Goal: Task Accomplishment & Management: Use online tool/utility

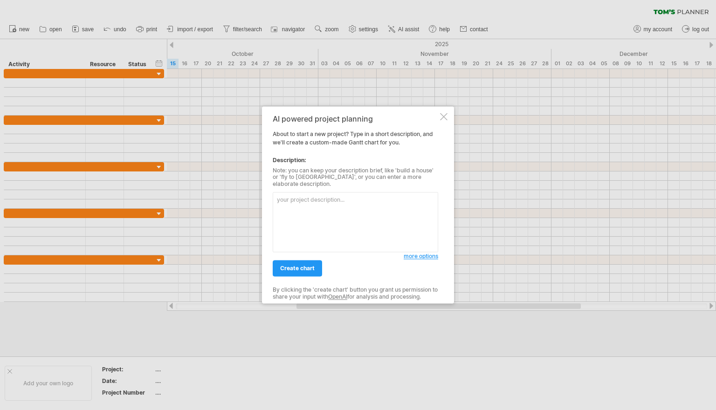
click at [417, 258] on div "AI powered project planning About to start a new project? Type in a short descr…" at bounding box center [355, 205] width 165 height 180
click at [417, 257] on link "more options" at bounding box center [420, 257] width 34 height 8
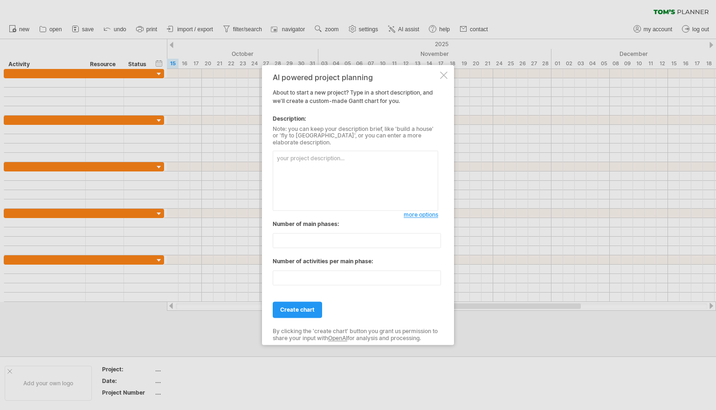
click at [337, 162] on textarea at bounding box center [355, 181] width 165 height 60
paste textarea "Task,Team,Duration (working days),Start Date,End Date,Work Package Design & dep…"
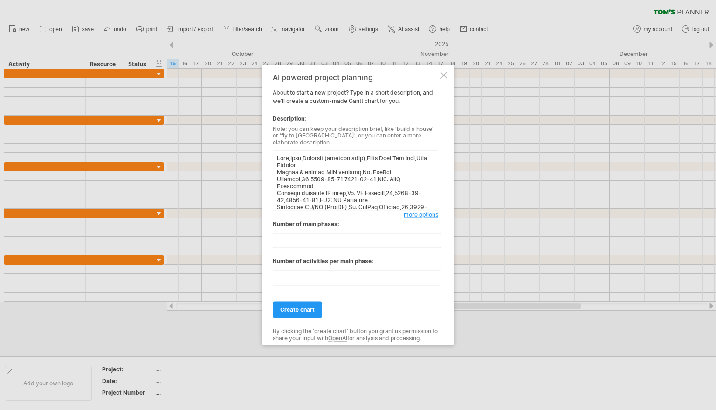
type textarea "Task,Team,Duration (working days),Start Date,End Date,Work Package Design & dep…"
click at [417, 212] on span "more options" at bounding box center [420, 215] width 34 height 7
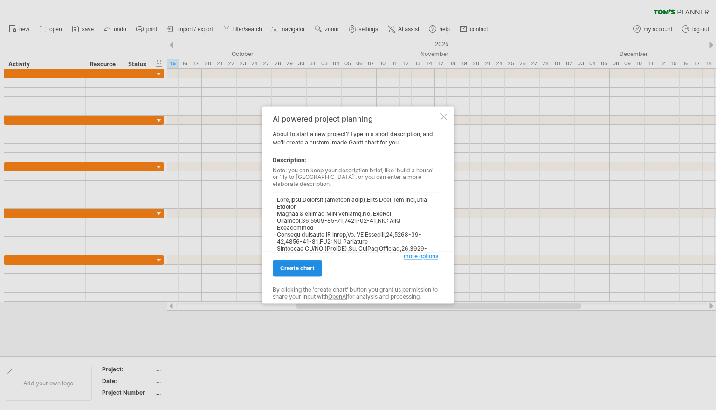
click at [311, 265] on span "create chart" at bounding box center [297, 268] width 34 height 7
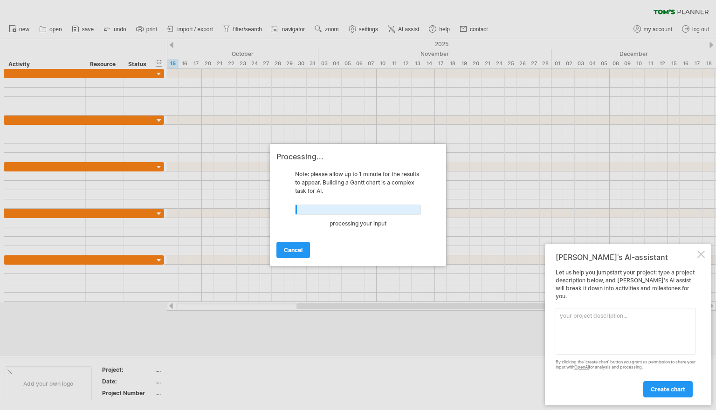
click at [700, 258] on div at bounding box center [700, 254] width 7 height 7
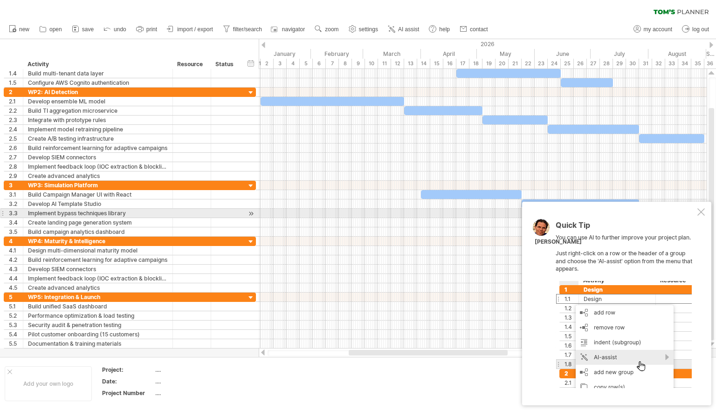
click at [700, 215] on div at bounding box center [700, 211] width 7 height 7
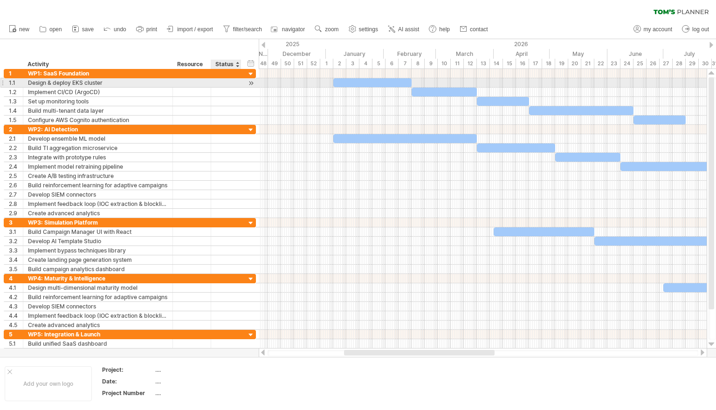
click at [250, 81] on div at bounding box center [250, 83] width 9 height 10
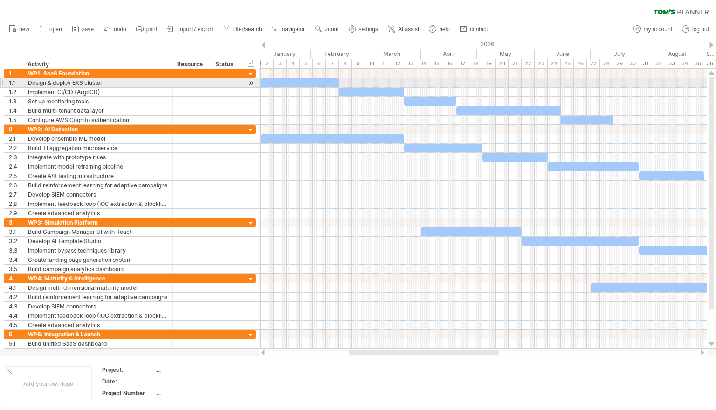
click at [282, 80] on div at bounding box center [299, 82] width 78 height 9
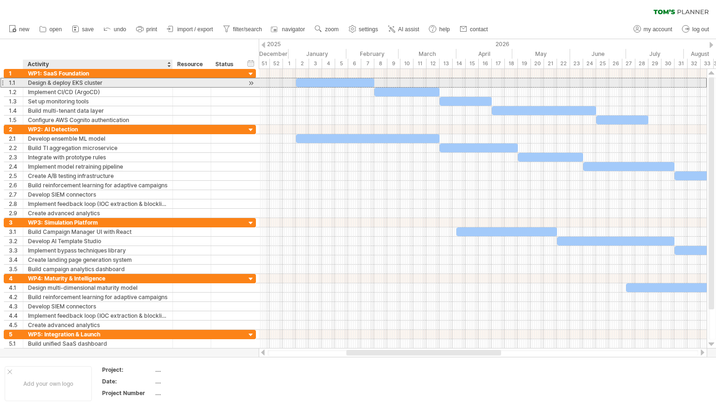
click at [86, 82] on div "Design & deploy EKS cluster" at bounding box center [98, 82] width 140 height 9
click at [86, 82] on input "**********" at bounding box center [98, 82] width 140 height 9
click at [75, 82] on input "**********" at bounding box center [98, 82] width 140 height 9
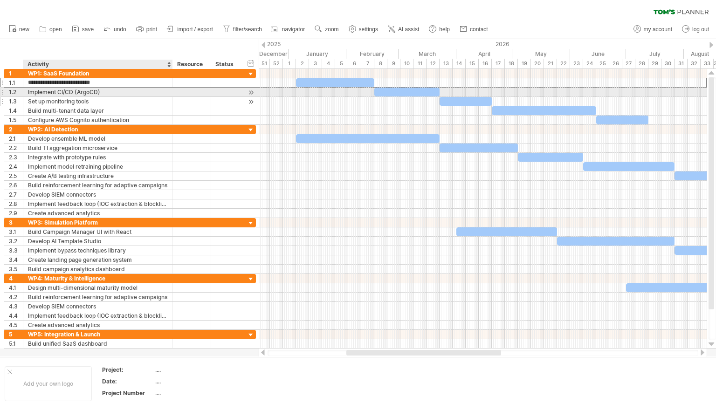
click at [126, 101] on div "Set up monitoring tools" at bounding box center [98, 101] width 140 height 9
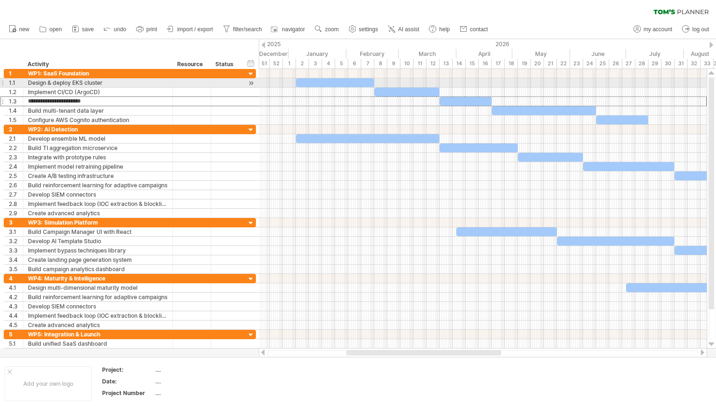
click at [307, 82] on div at bounding box center [335, 82] width 78 height 9
click at [299, 82] on div at bounding box center [335, 82] width 78 height 9
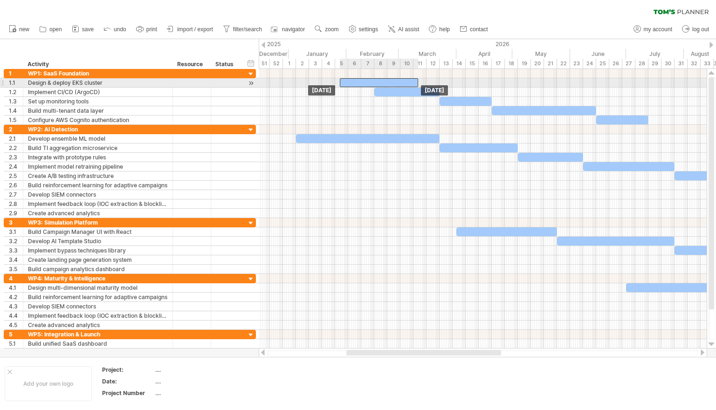
drag, startPoint x: 299, startPoint y: 82, endPoint x: 342, endPoint y: 81, distance: 43.3
click at [342, 81] on div at bounding box center [379, 82] width 78 height 9
drag, startPoint x: 357, startPoint y: 80, endPoint x: 352, endPoint y: 80, distance: 5.1
click at [352, 80] on div at bounding box center [374, 82] width 78 height 9
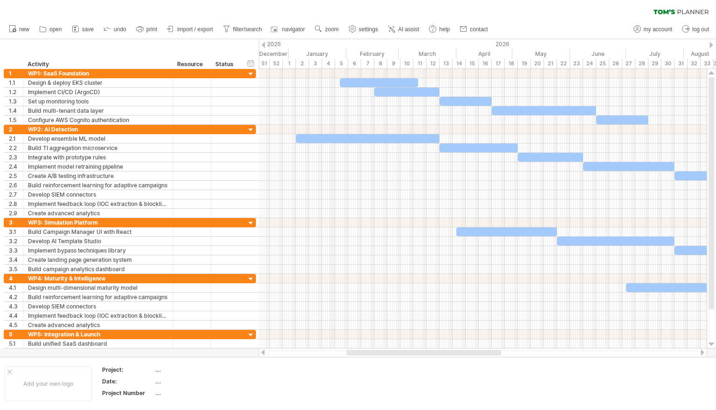
click at [329, 61] on div "4" at bounding box center [328, 64] width 13 height 10
click at [326, 64] on div "4" at bounding box center [328, 64] width 13 height 10
click at [314, 64] on div "3" at bounding box center [315, 64] width 13 height 10
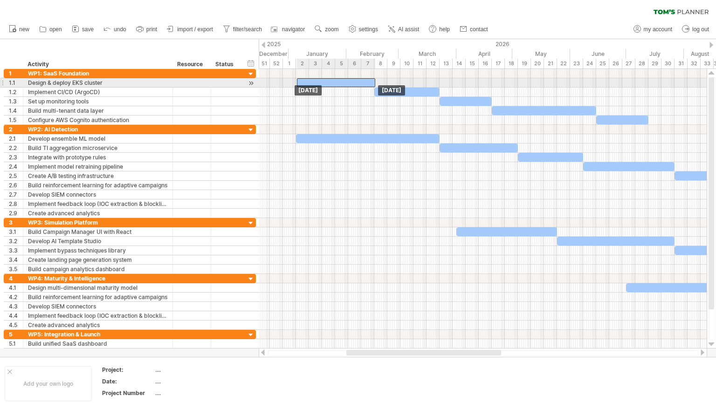
drag, startPoint x: 362, startPoint y: 84, endPoint x: 318, endPoint y: 84, distance: 43.3
click at [318, 84] on div at bounding box center [336, 82] width 78 height 9
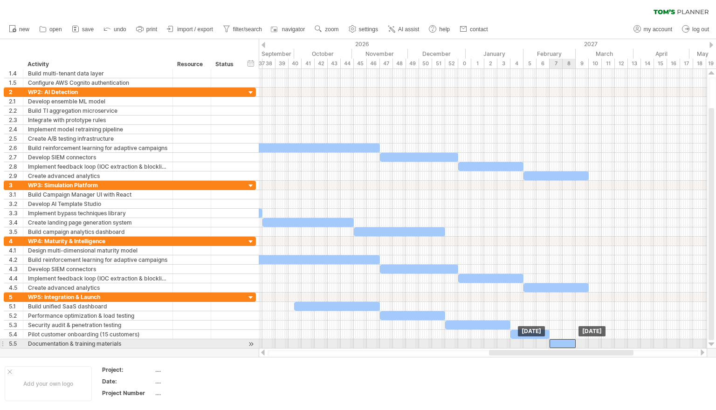
click at [559, 342] on div at bounding box center [562, 343] width 26 height 9
click at [562, 341] on div at bounding box center [562, 343] width 26 height 9
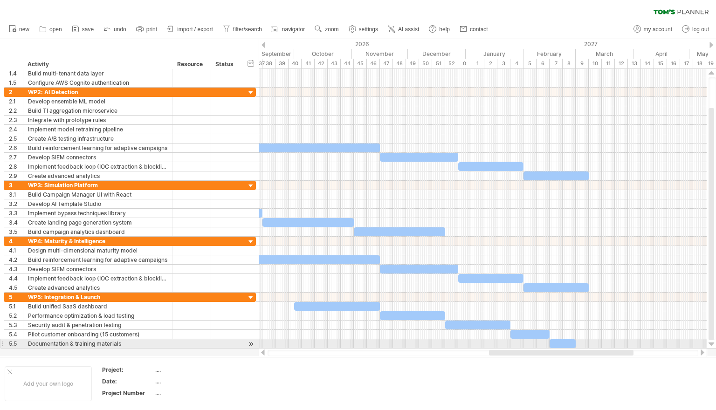
click at [563, 342] on div at bounding box center [562, 343] width 26 height 9
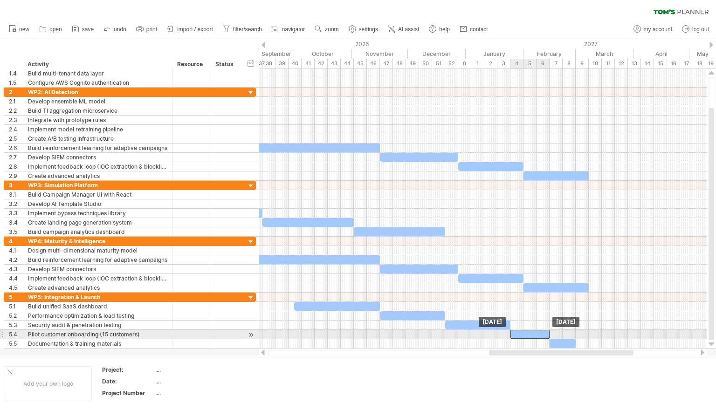
click at [528, 332] on div at bounding box center [529, 334] width 39 height 9
click at [538, 335] on div at bounding box center [529, 334] width 39 height 9
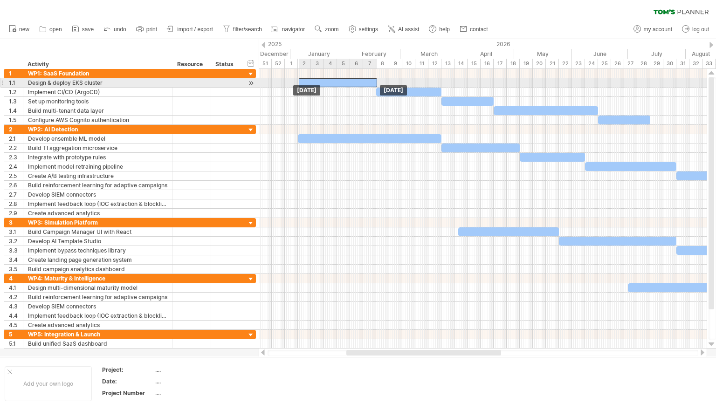
click at [333, 82] on div at bounding box center [338, 82] width 78 height 9
click at [375, 80] on span at bounding box center [376, 82] width 4 height 9
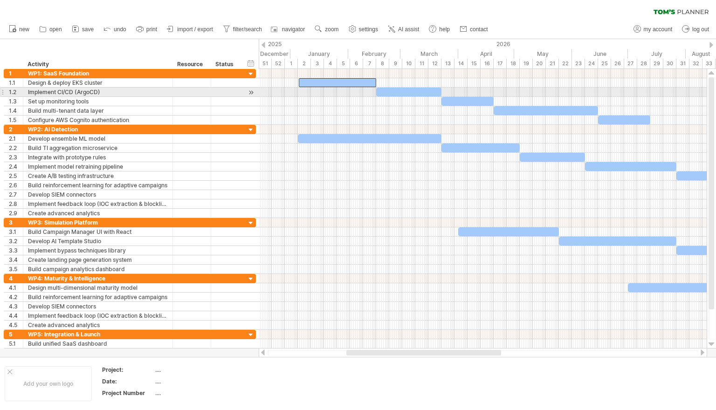
click at [352, 96] on div at bounding box center [483, 92] width 448 height 9
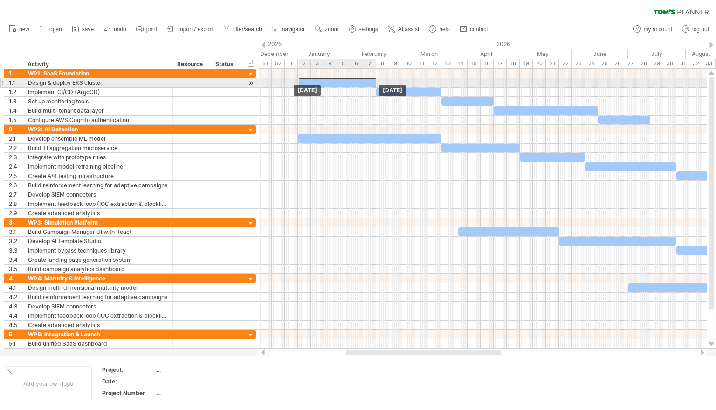
click at [355, 81] on div at bounding box center [337, 82] width 77 height 9
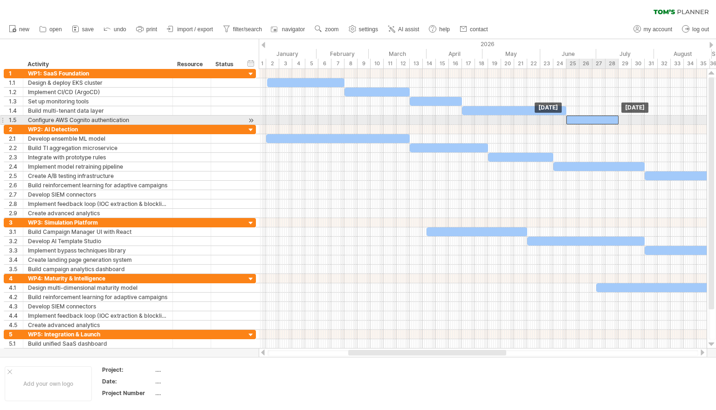
click at [593, 120] on div at bounding box center [592, 120] width 52 height 9
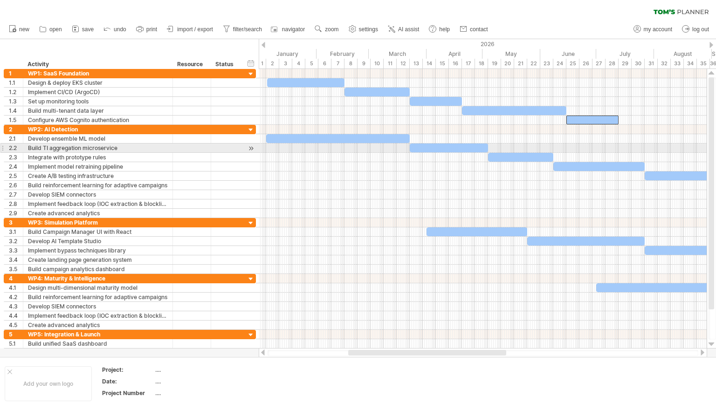
click at [577, 146] on div at bounding box center [483, 147] width 448 height 9
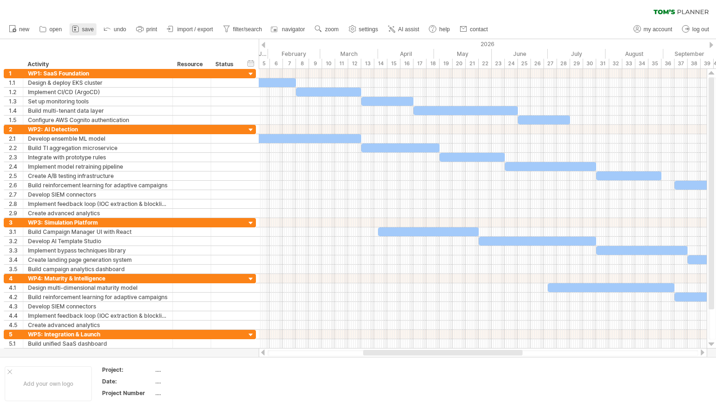
click at [82, 32] on span "save" at bounding box center [88, 29] width 12 height 7
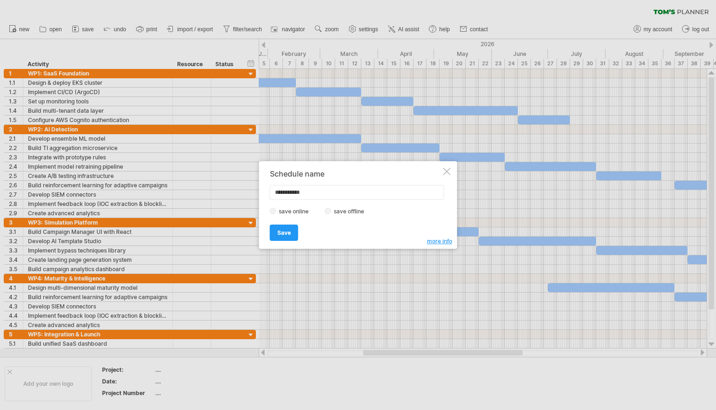
click at [446, 170] on div at bounding box center [446, 171] width 7 height 7
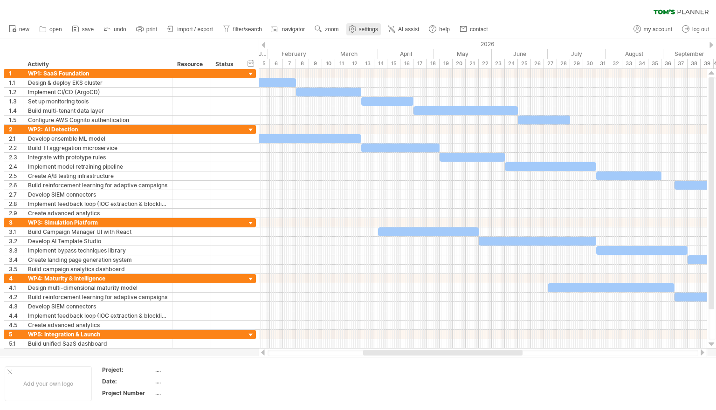
click at [365, 31] on span "settings" at bounding box center [368, 29] width 19 height 7
select select "*"
select select "**"
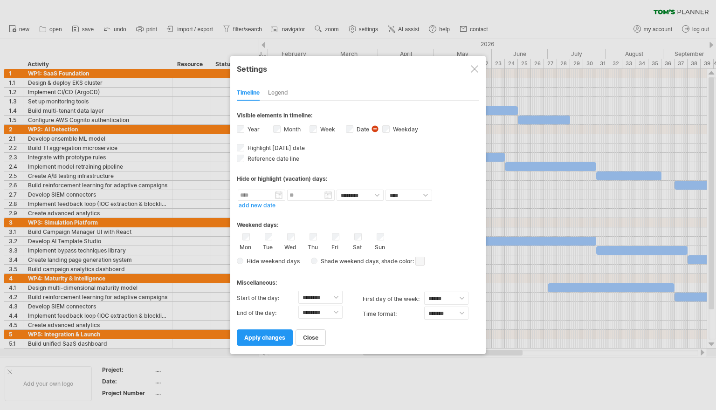
click at [474, 71] on div at bounding box center [474, 68] width 7 height 7
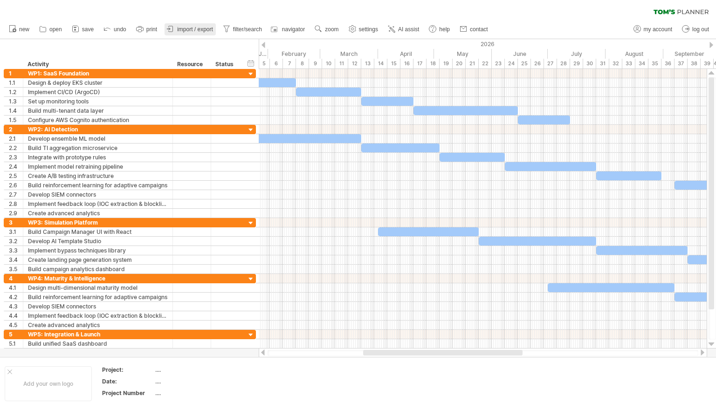
click at [205, 30] on span "import / export" at bounding box center [195, 29] width 36 height 7
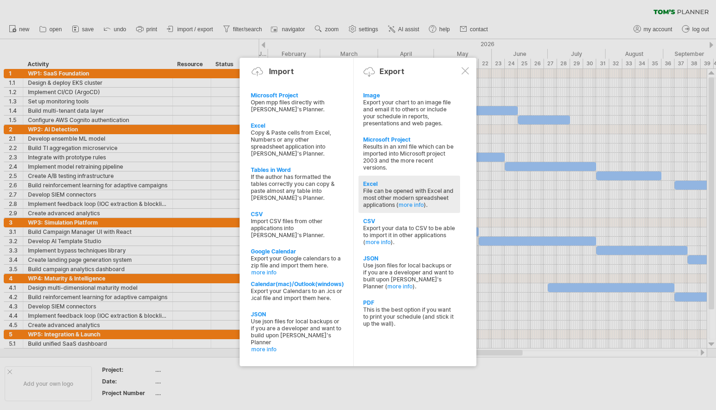
click at [378, 185] on div "Excel" at bounding box center [409, 183] width 92 height 7
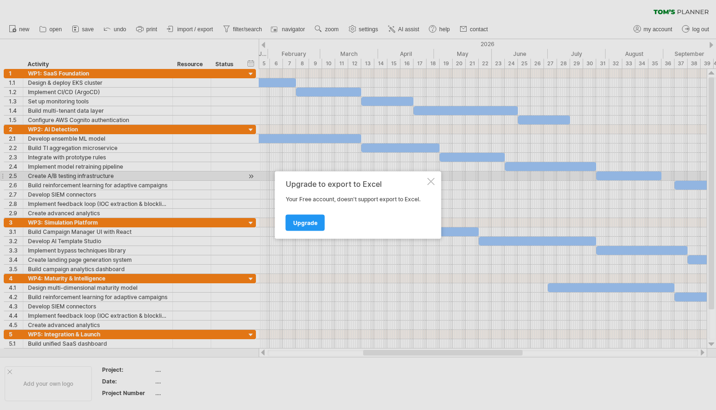
click at [432, 180] on div at bounding box center [430, 181] width 7 height 7
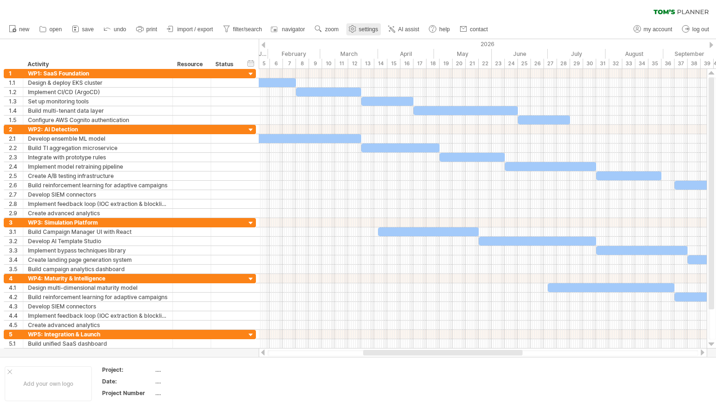
click at [364, 32] on span "settings" at bounding box center [368, 29] width 19 height 7
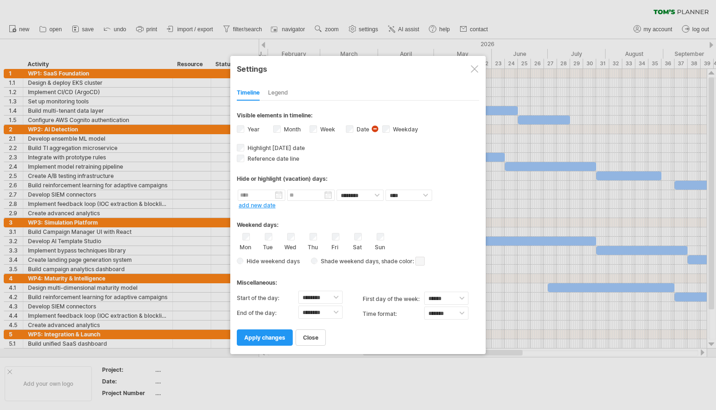
click at [473, 68] on div at bounding box center [474, 68] width 7 height 7
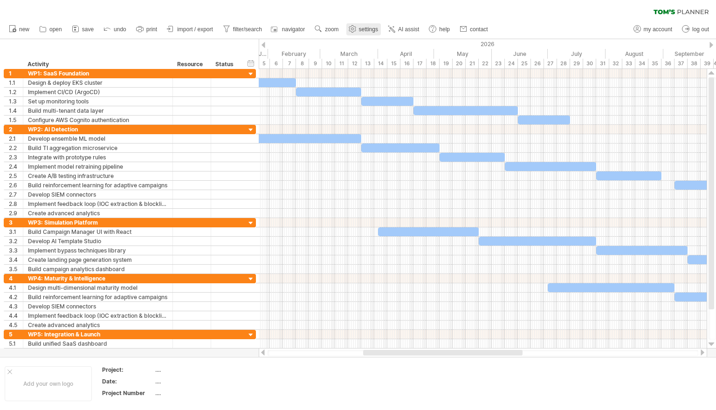
click at [367, 33] on link "settings" at bounding box center [363, 29] width 34 height 12
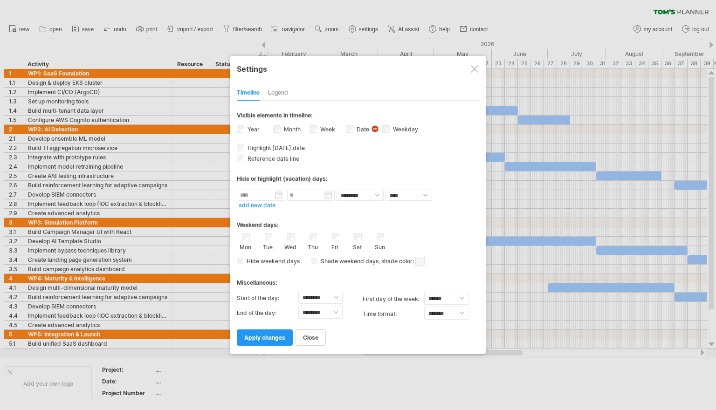
click at [474, 68] on div at bounding box center [474, 68] width 7 height 7
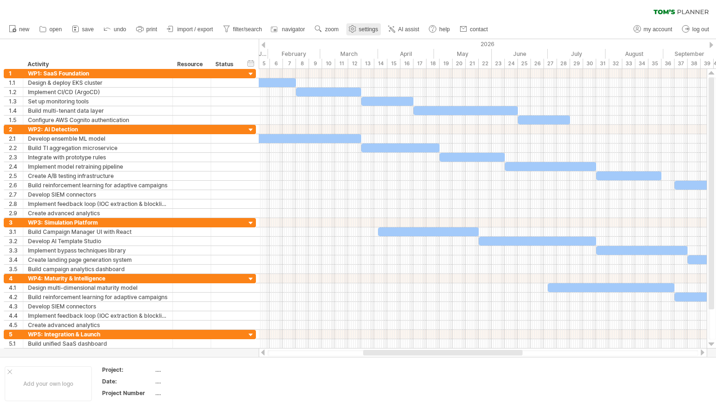
click at [375, 28] on span "settings" at bounding box center [368, 29] width 19 height 7
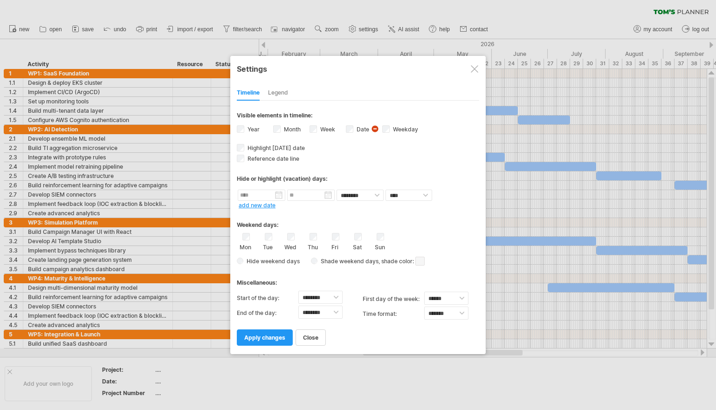
click at [472, 68] on div at bounding box center [474, 68] width 7 height 7
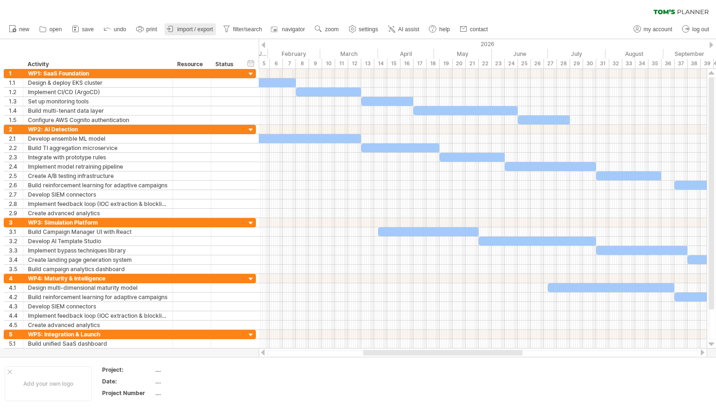
click at [196, 31] on span "import / export" at bounding box center [195, 29] width 36 height 7
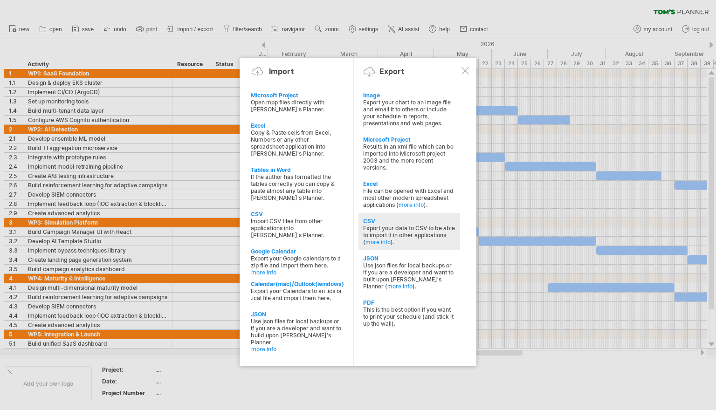
click at [389, 224] on div "CSV" at bounding box center [409, 221] width 92 height 7
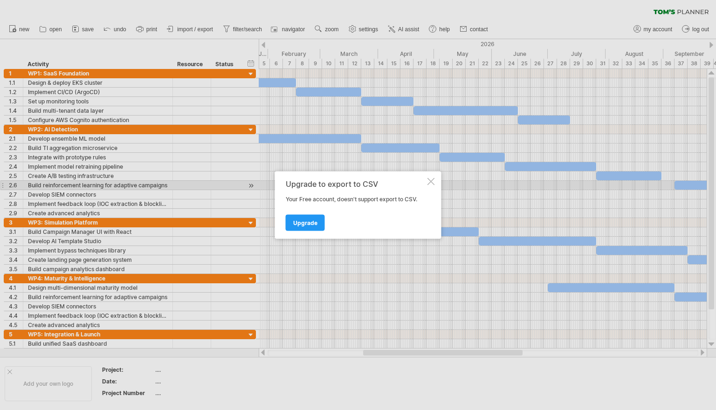
click at [430, 186] on div "Upgrade to export to CSV Your Free account, doesn't support export to CSV. Upgr…" at bounding box center [358, 205] width 166 height 68
click at [430, 179] on div at bounding box center [430, 181] width 7 height 7
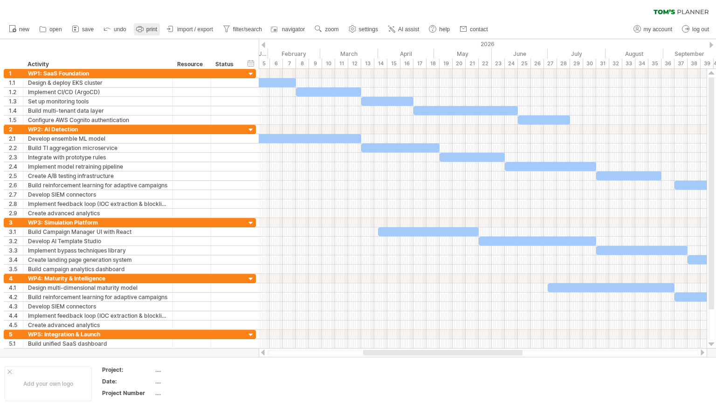
click at [143, 27] on icon at bounding box center [139, 28] width 9 height 9
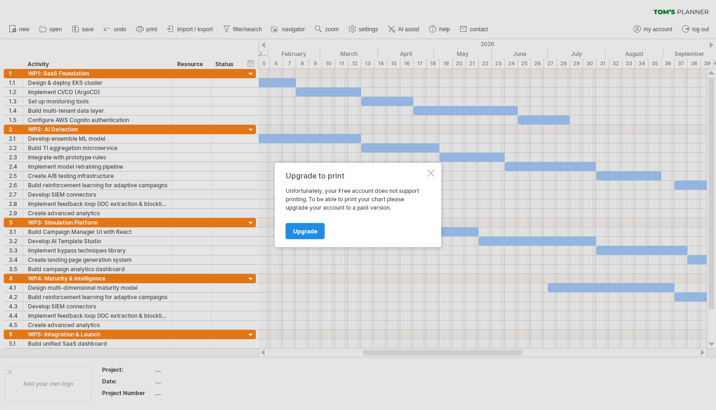
click at [287, 236] on link "Upgrade" at bounding box center [305, 231] width 39 height 16
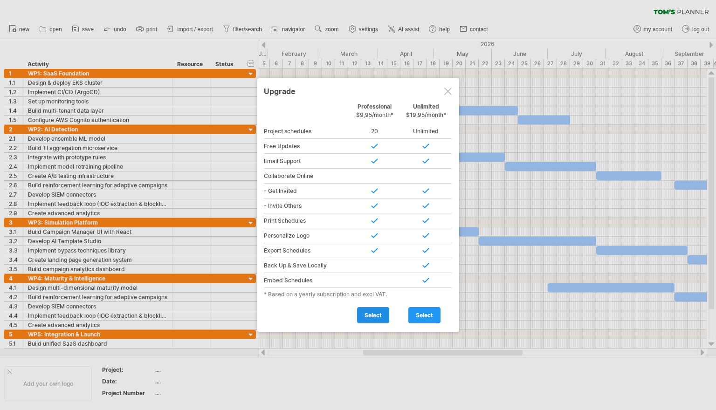
click at [381, 318] on span "select" at bounding box center [372, 315] width 17 height 7
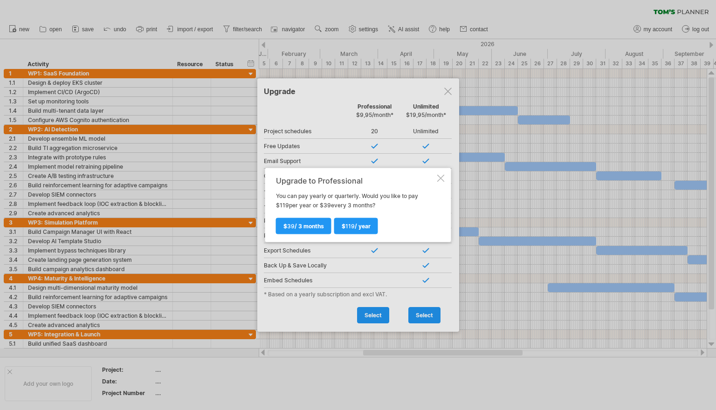
click at [442, 178] on div at bounding box center [440, 178] width 7 height 7
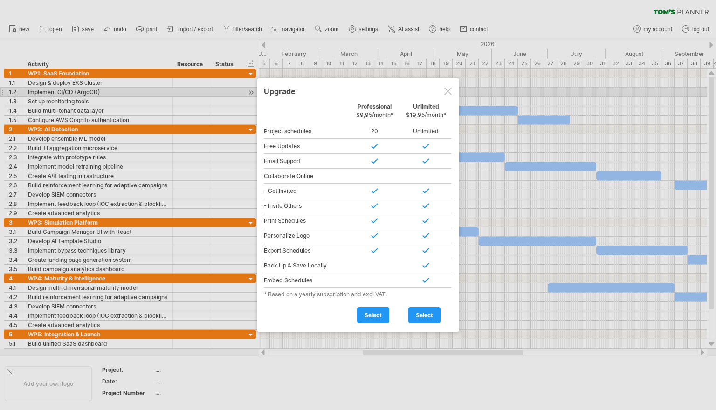
click at [451, 90] on div at bounding box center [447, 91] width 7 height 7
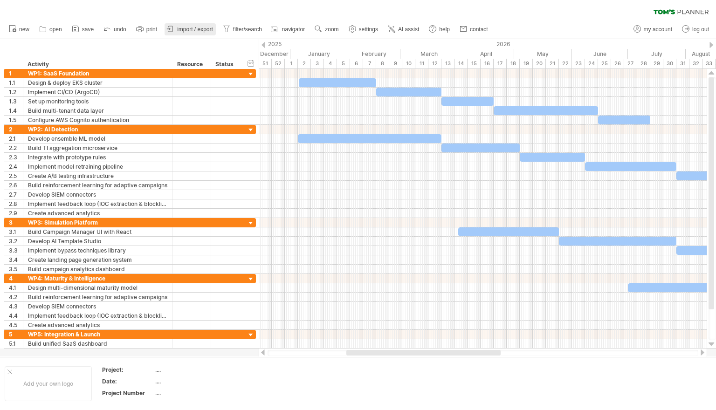
click at [202, 31] on span "import / export" at bounding box center [195, 29] width 36 height 7
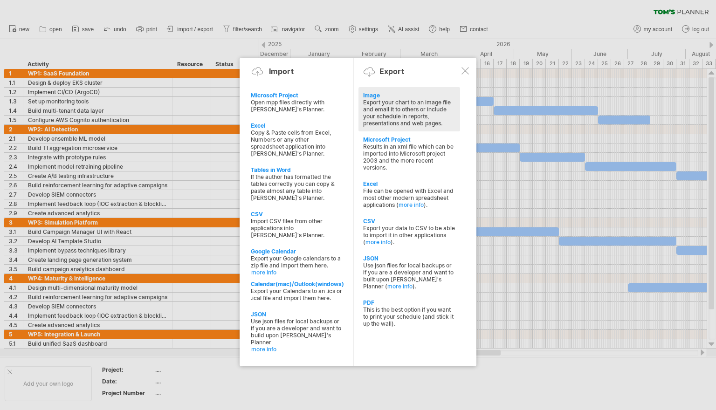
click at [389, 101] on div "Export your chart to an image file and email it to others or include your sched…" at bounding box center [409, 113] width 92 height 28
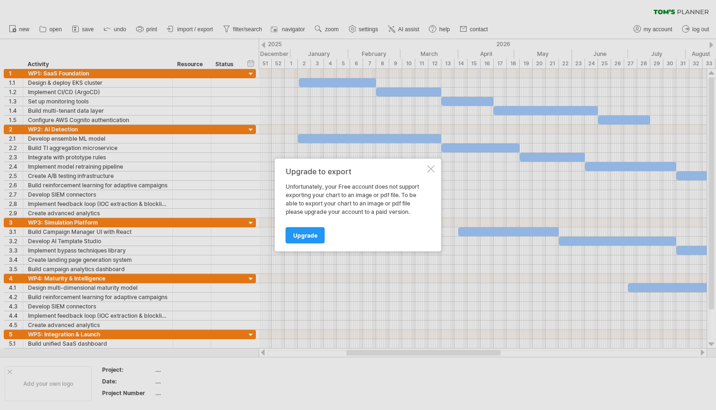
click at [430, 167] on div at bounding box center [430, 168] width 7 height 7
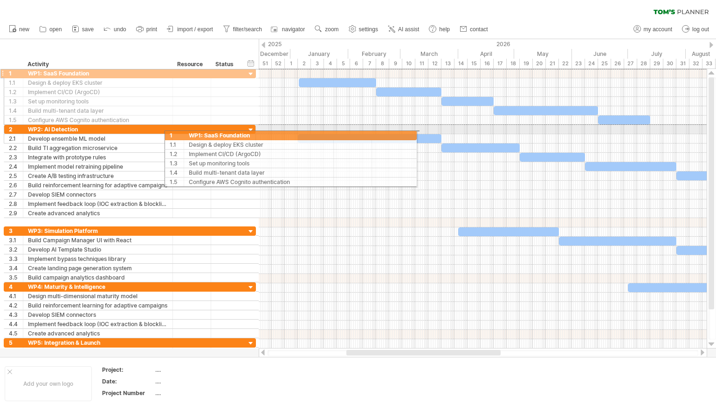
drag, startPoint x: 100, startPoint y: 70, endPoint x: 284, endPoint y: 134, distance: 194.2
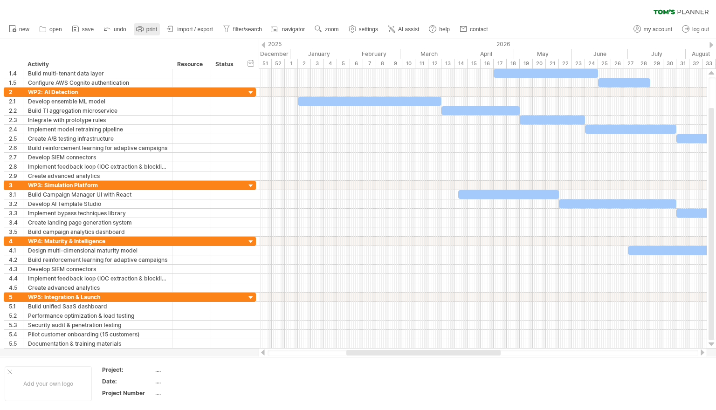
click at [142, 28] on circle at bounding box center [141, 28] width 1 height 1
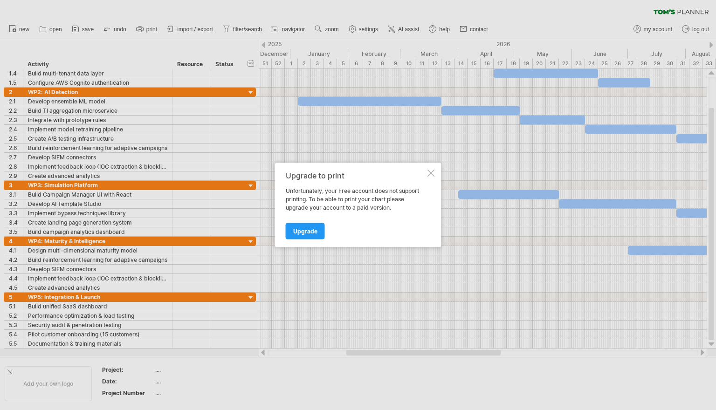
click at [428, 172] on div at bounding box center [430, 173] width 7 height 7
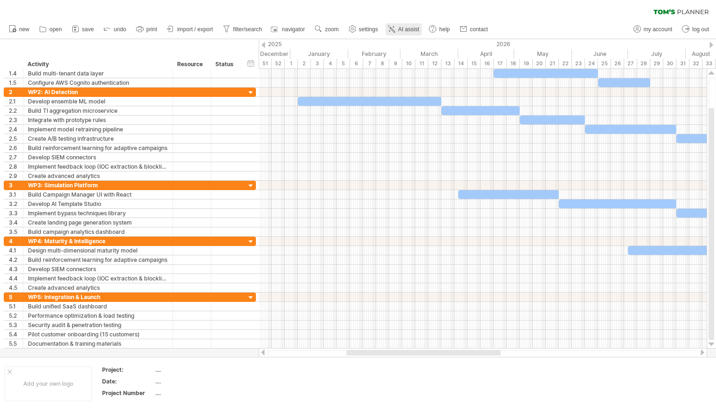
click at [412, 29] on span "AI assist" at bounding box center [408, 29] width 21 height 7
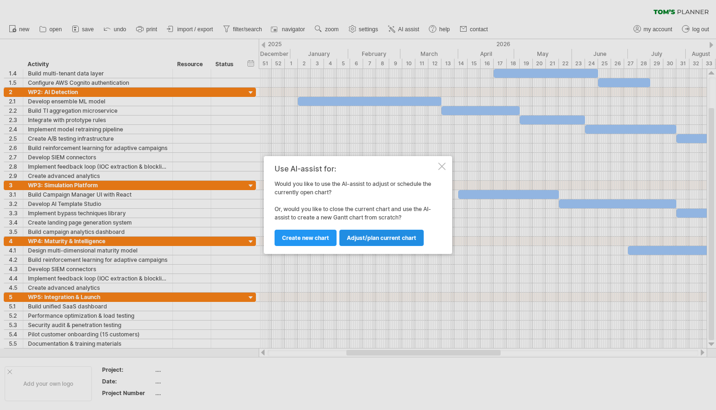
click at [400, 236] on span "Adjust/plan current chart" at bounding box center [381, 237] width 69 height 7
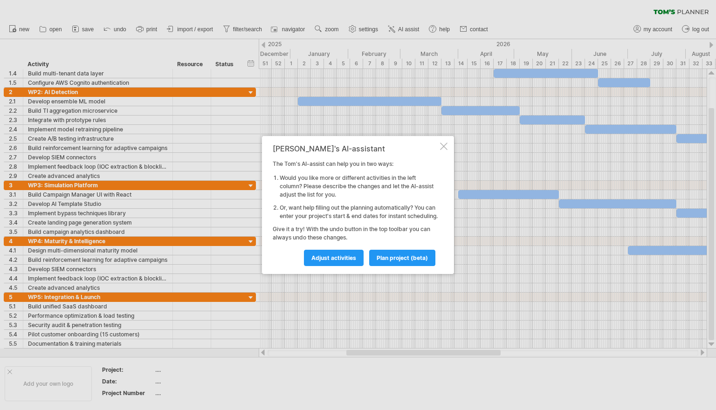
click at [444, 143] on div at bounding box center [443, 146] width 7 height 7
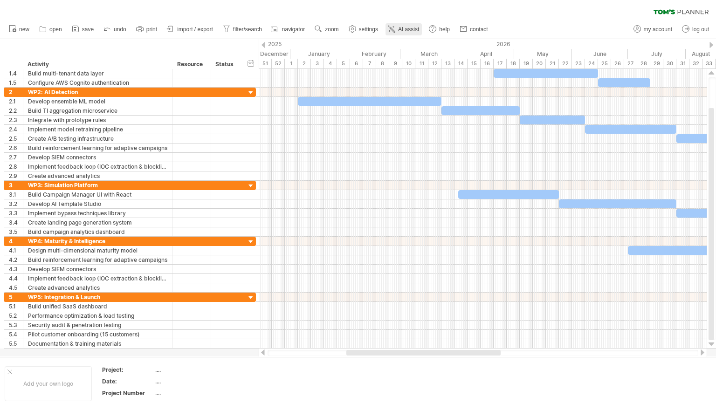
click at [397, 29] on link "AI assist" at bounding box center [403, 29] width 36 height 12
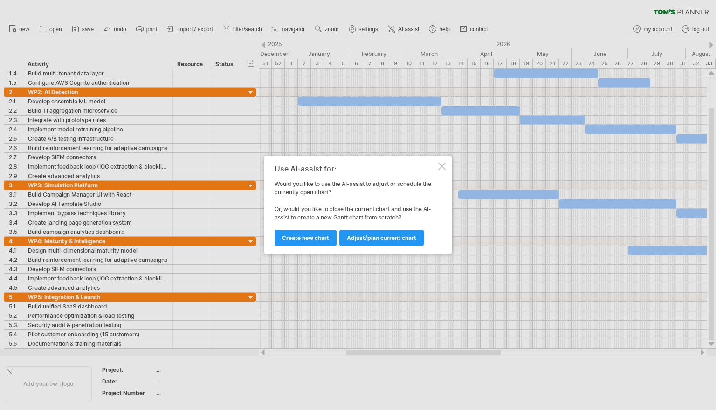
click at [442, 165] on div at bounding box center [441, 166] width 7 height 7
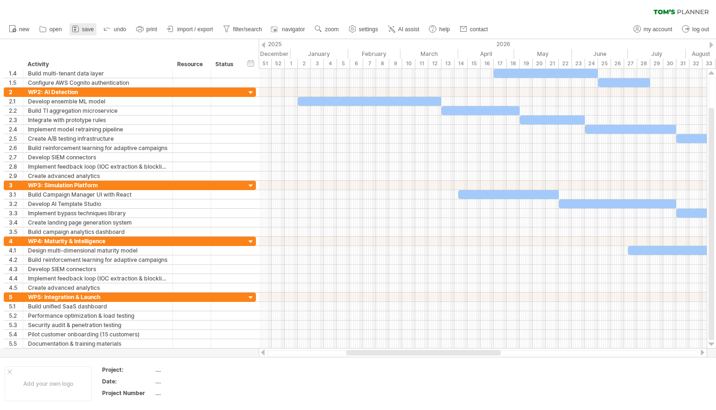
click at [81, 29] on link "save" at bounding box center [82, 29] width 27 height 12
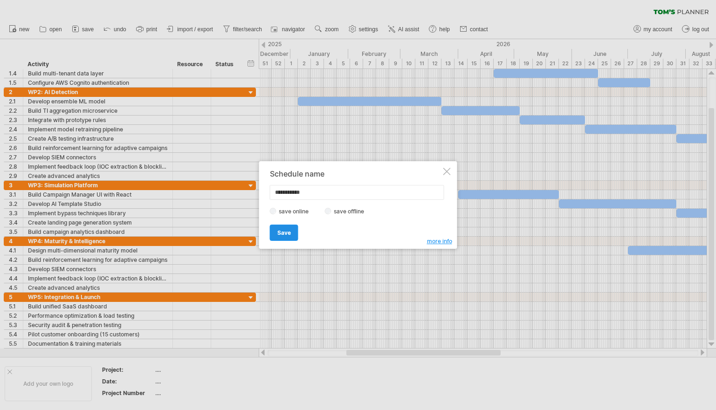
click at [291, 232] on link "Save" at bounding box center [284, 233] width 28 height 16
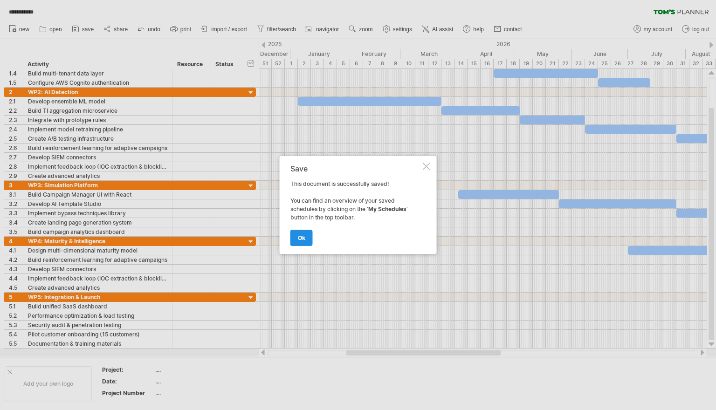
click at [303, 237] on span "ok" at bounding box center [301, 237] width 7 height 7
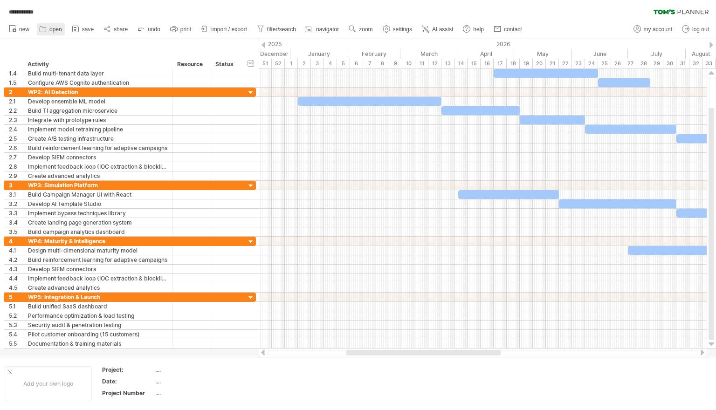
click at [49, 31] on link "open" at bounding box center [51, 29] width 28 height 12
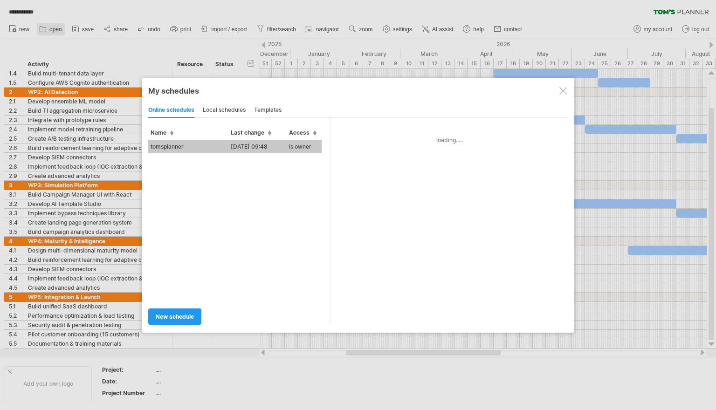
type input "**********"
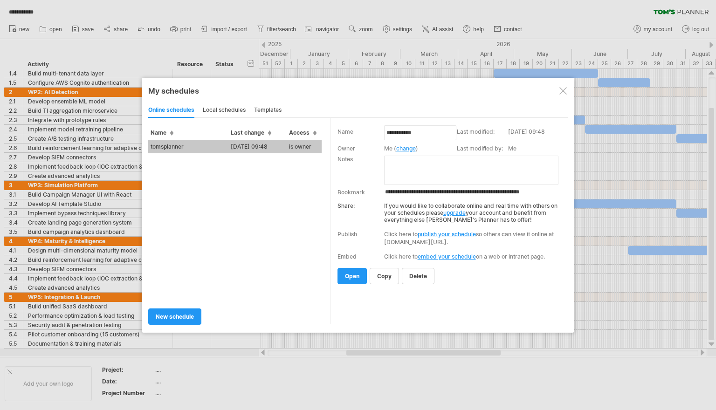
click at [246, 145] on td "[DATE] 09:48" at bounding box center [257, 147] width 58 height 14
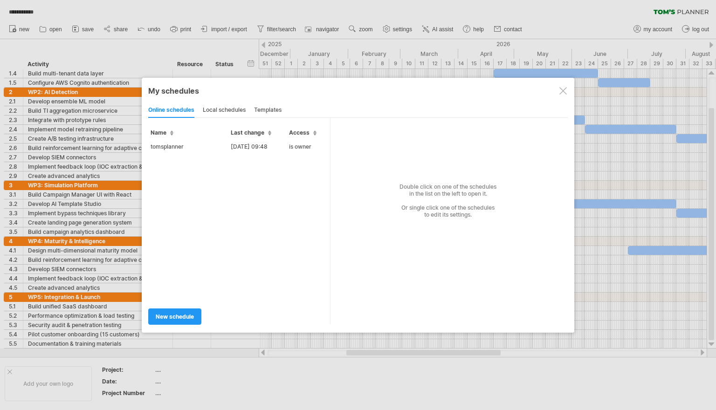
click at [265, 109] on div "templates" at bounding box center [267, 110] width 27 height 15
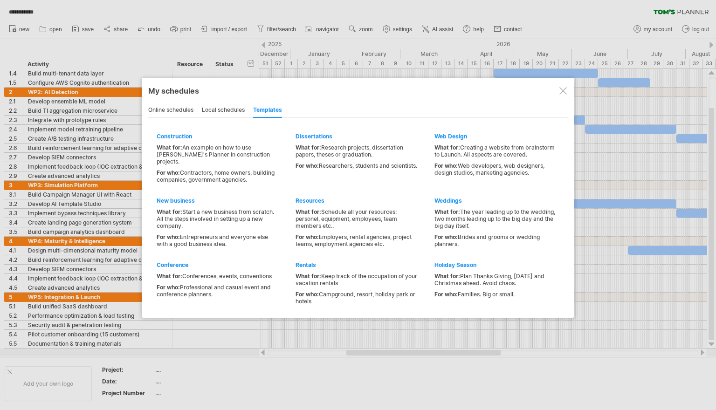
click at [565, 90] on div at bounding box center [562, 90] width 7 height 7
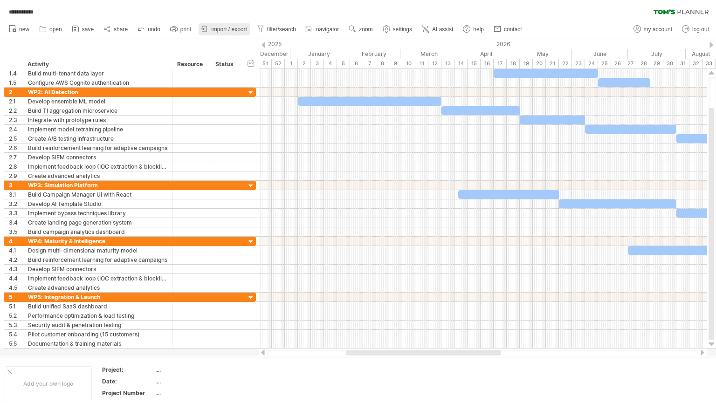
click at [222, 31] on span "import / export" at bounding box center [229, 29] width 36 height 7
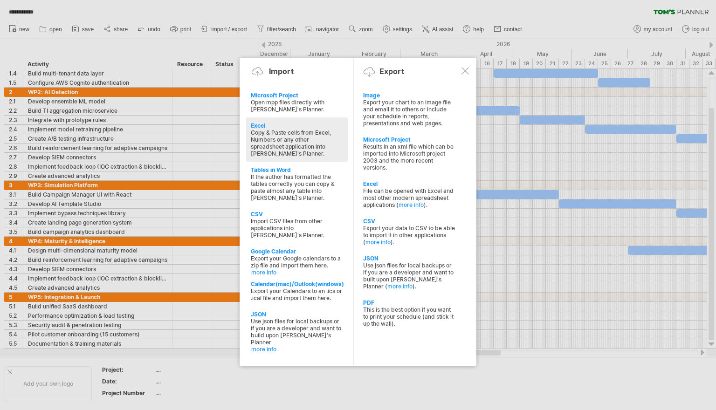
click at [271, 137] on div "Copy & Paste cells from Excel, Numbers or any other spreadsheet application int…" at bounding box center [297, 143] width 92 height 28
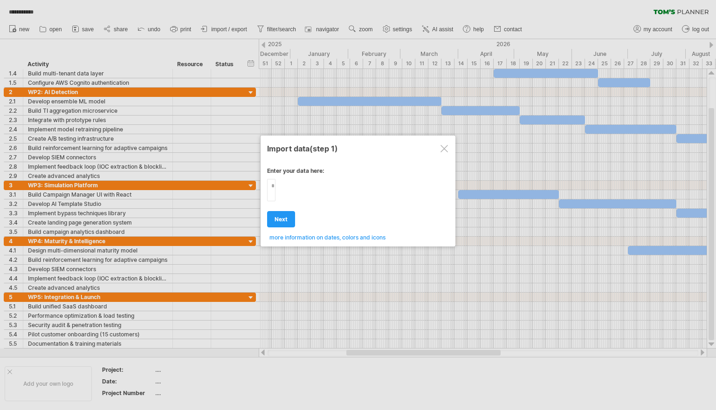
type textarea "**********"
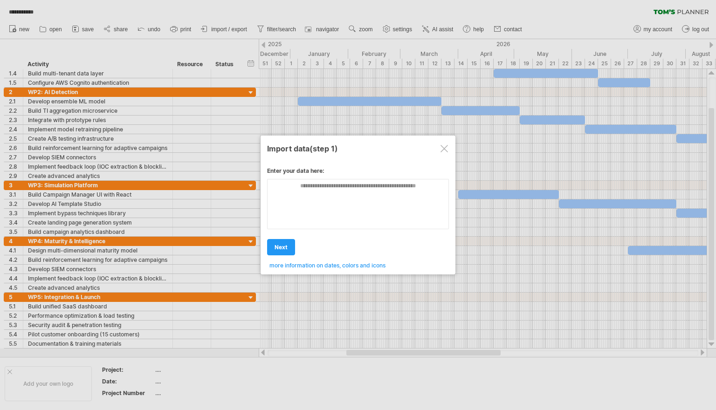
click at [444, 150] on div at bounding box center [443, 148] width 7 height 7
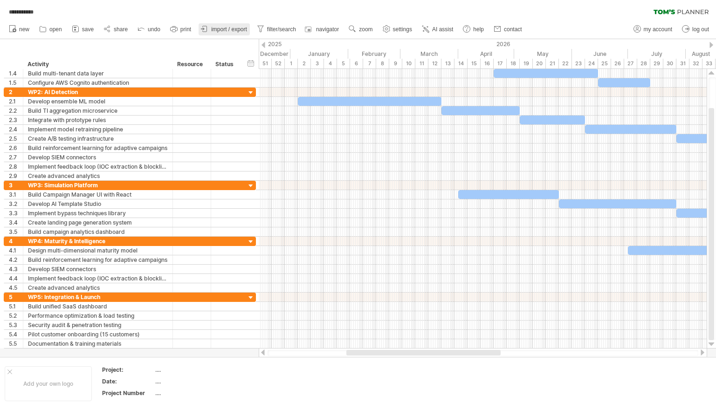
click at [226, 31] on span "import / export" at bounding box center [229, 29] width 36 height 7
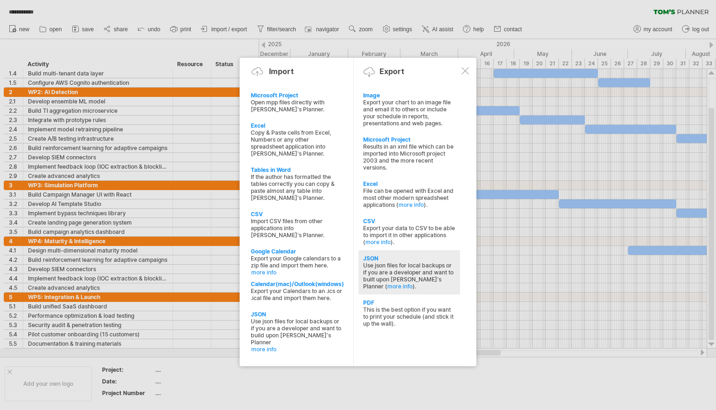
click at [400, 268] on div "Use json files for local backups or if you are a developer and want to built up…" at bounding box center [409, 276] width 92 height 28
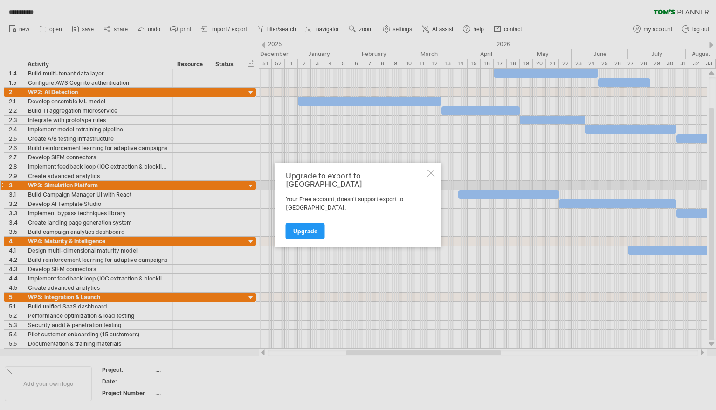
click at [432, 177] on div at bounding box center [430, 173] width 7 height 7
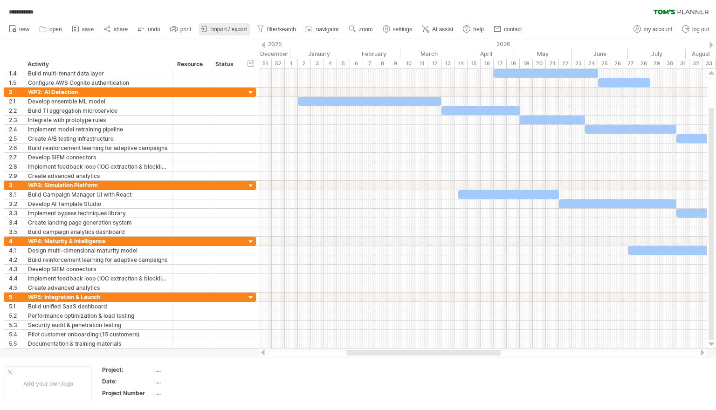
click at [232, 25] on link "import / export" at bounding box center [223, 29] width 51 height 12
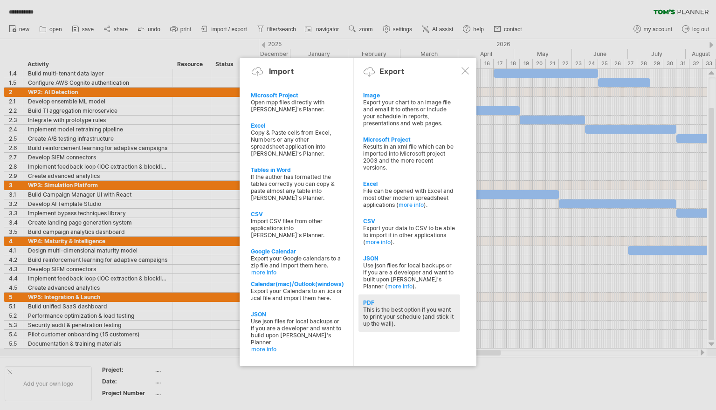
click at [378, 316] on div "This is the best option if you want to print your schedule (and stick it up the…" at bounding box center [409, 316] width 92 height 21
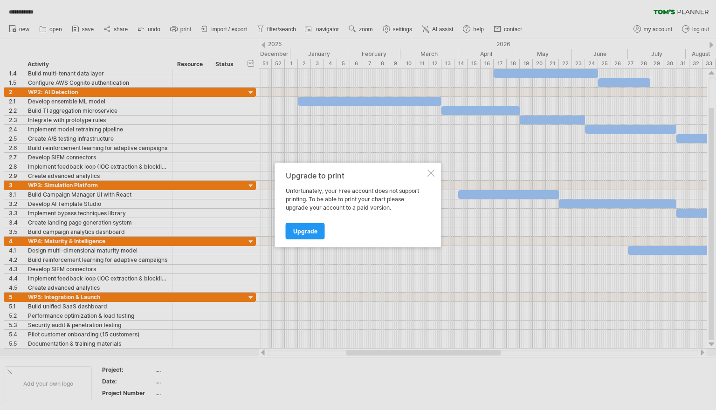
click at [429, 175] on div at bounding box center [430, 173] width 7 height 7
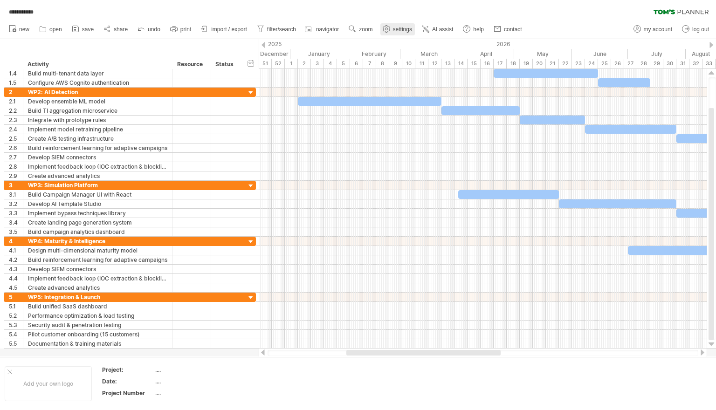
click at [404, 34] on link "settings" at bounding box center [397, 29] width 34 height 12
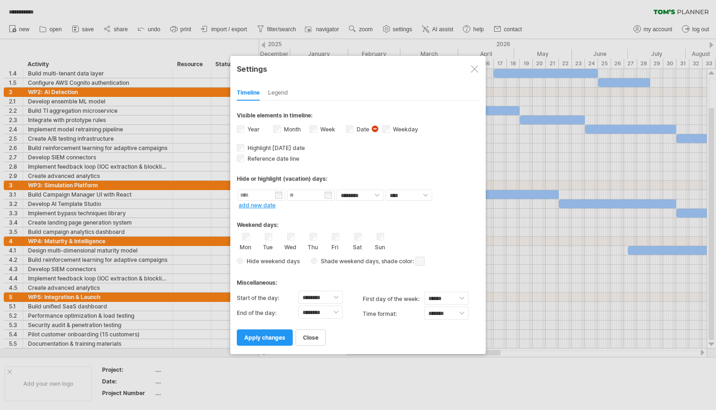
click at [472, 67] on div at bounding box center [474, 68] width 7 height 7
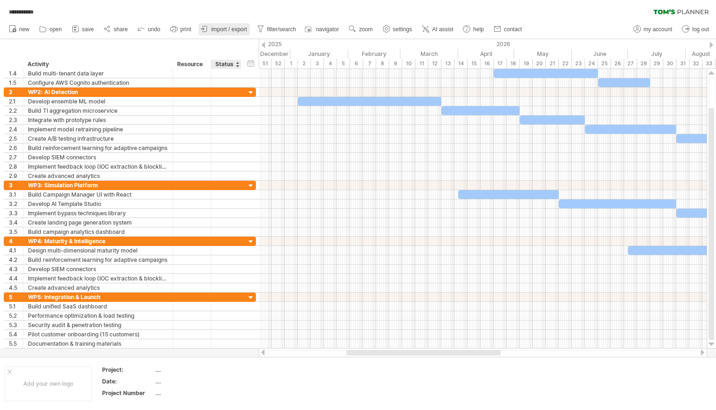
click at [238, 35] on link "import / export" at bounding box center [223, 29] width 51 height 12
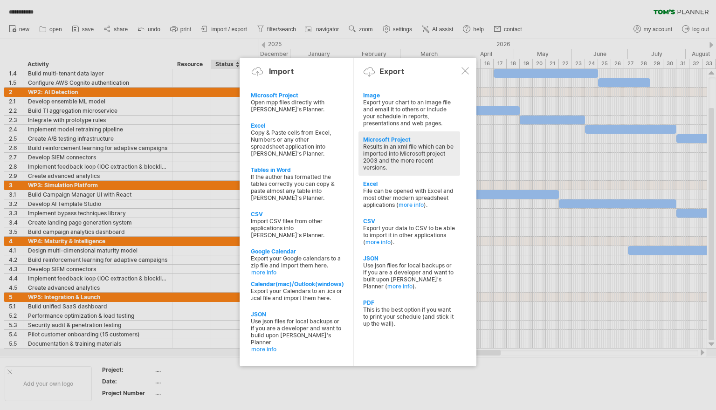
click at [417, 155] on div "Results in an xml file which can be imported into Microsoft project 2003 and th…" at bounding box center [409, 157] width 92 height 28
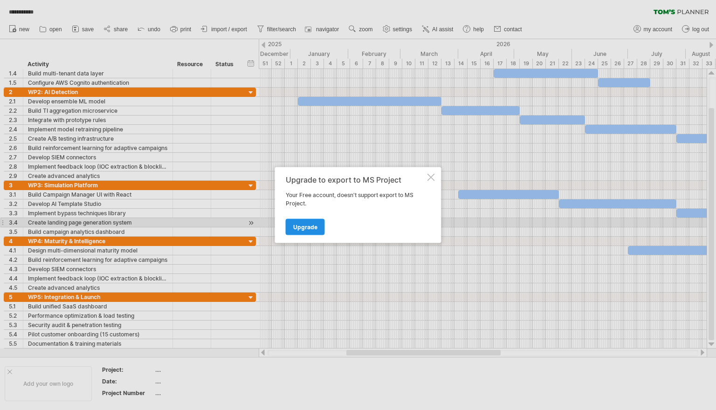
click at [299, 225] on span "Upgrade" at bounding box center [305, 227] width 24 height 7
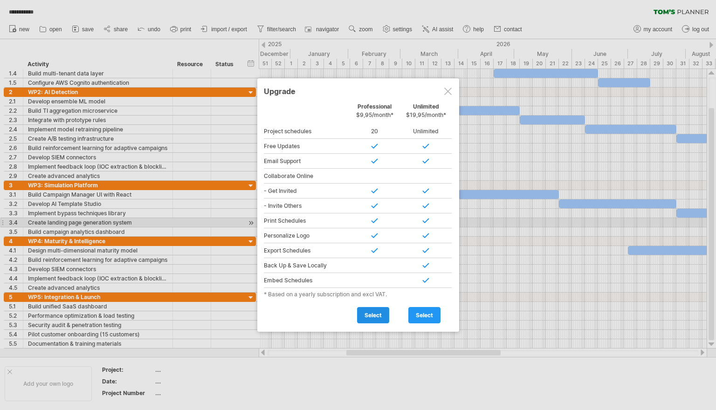
click at [369, 312] on span "select" at bounding box center [372, 315] width 17 height 7
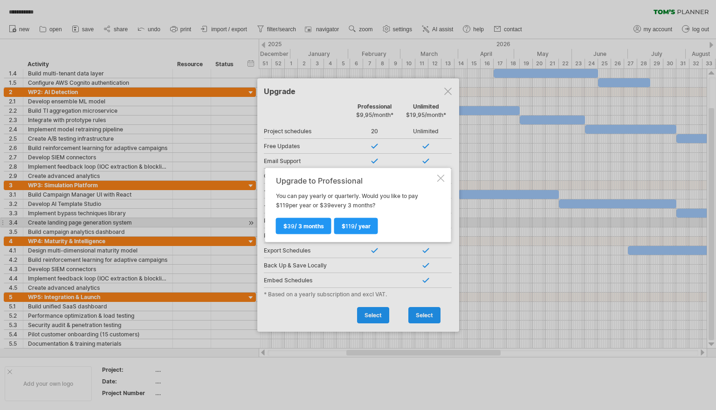
click at [439, 178] on div at bounding box center [440, 178] width 7 height 7
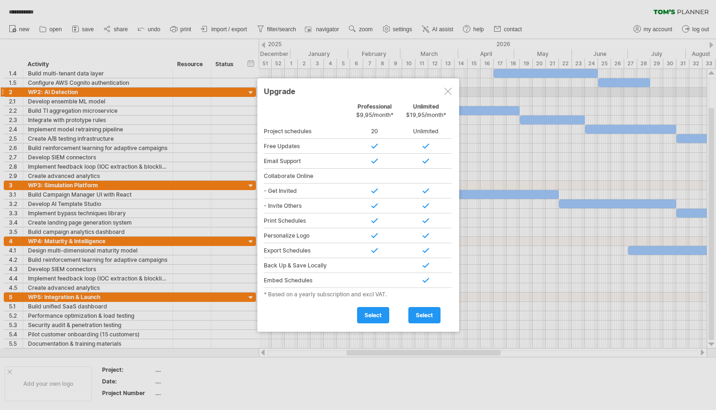
click at [447, 92] on div at bounding box center [447, 91] width 7 height 7
